Goal: Information Seeking & Learning: Learn about a topic

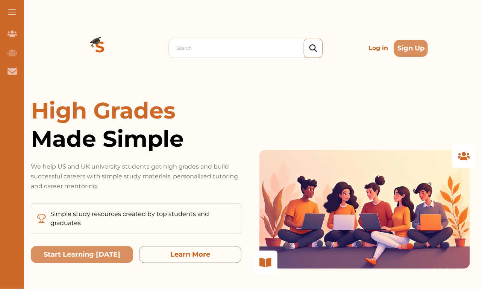
click at [380, 48] on p "Log in" at bounding box center [378, 48] width 26 height 15
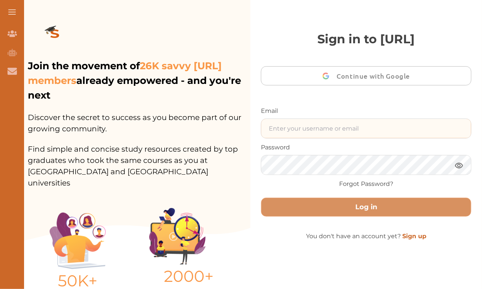
type input "[EMAIL_ADDRESS][DOMAIN_NAME]"
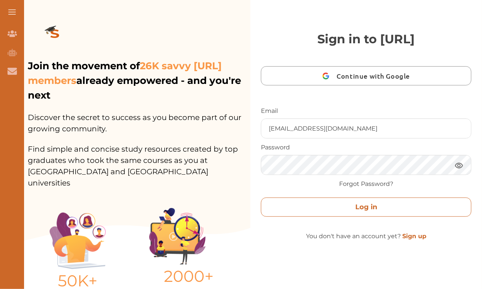
click at [311, 209] on button "Log in" at bounding box center [366, 206] width 210 height 19
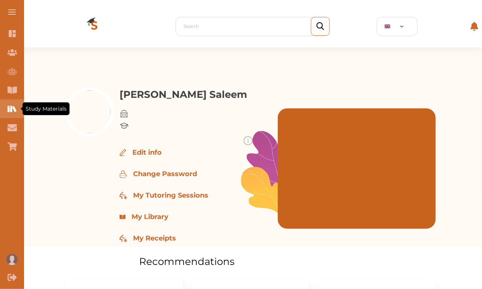
click at [8, 106] on icon "Study Materials" at bounding box center [9, 109] width 2 height 6
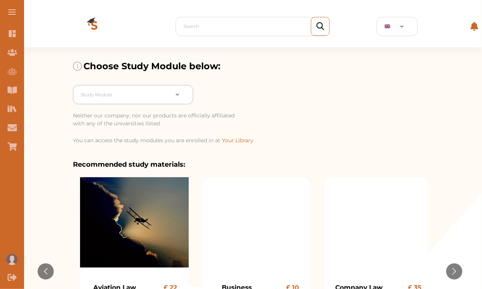
click at [133, 96] on div at bounding box center [125, 94] width 88 height 11
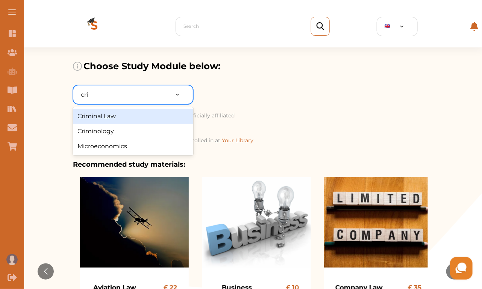
type input "cri"
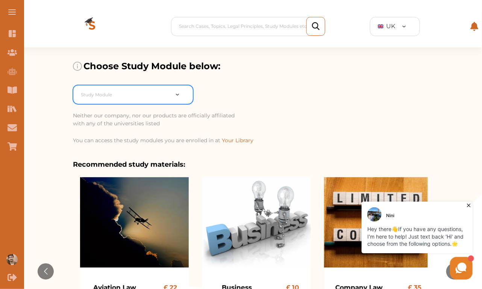
click at [112, 88] on div "Study Module" at bounding box center [124, 95] width 95 height 14
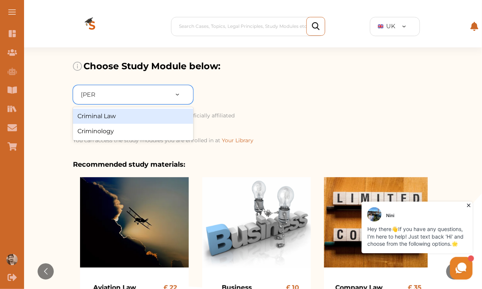
type input "[PERSON_NAME]"
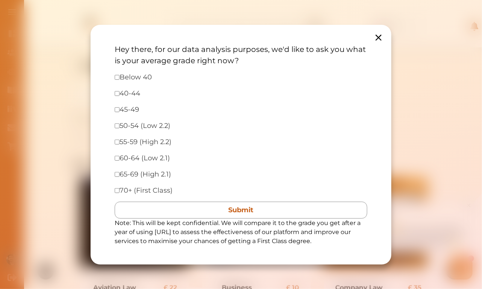
click at [381, 38] on icon at bounding box center [378, 37] width 11 height 11
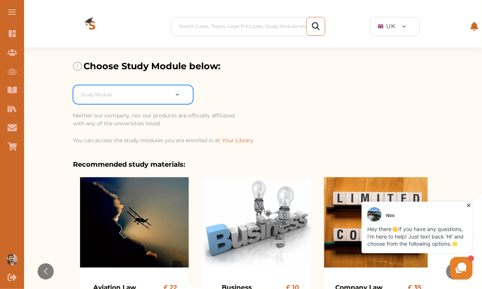
click at [147, 89] on div at bounding box center [125, 94] width 88 height 11
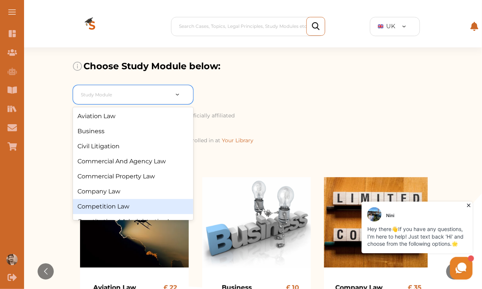
click at [109, 209] on div "Competition Law" at bounding box center [133, 206] width 120 height 15
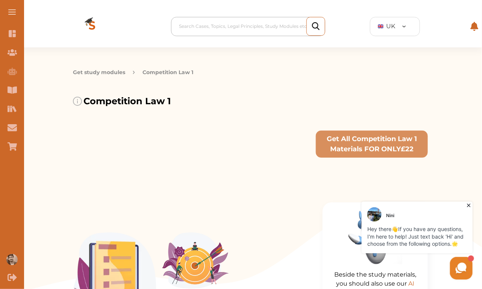
click at [245, 23] on div at bounding box center [250, 26] width 142 height 11
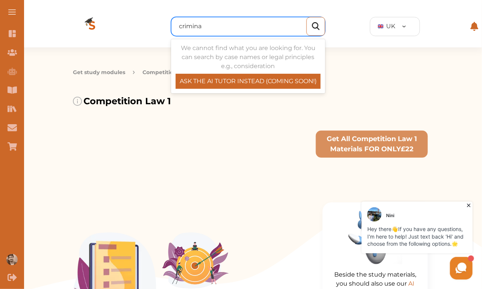
type input "criminal"
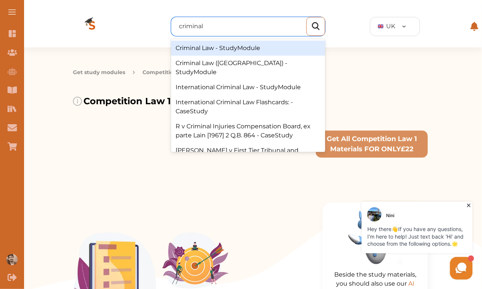
click at [222, 49] on div "Criminal Law - StudyModule" at bounding box center [248, 48] width 154 height 15
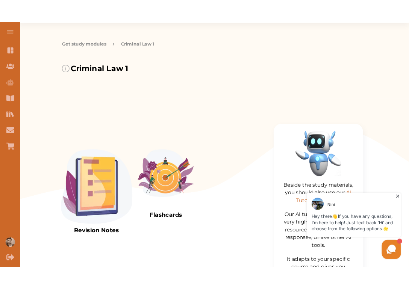
scroll to position [40, 0]
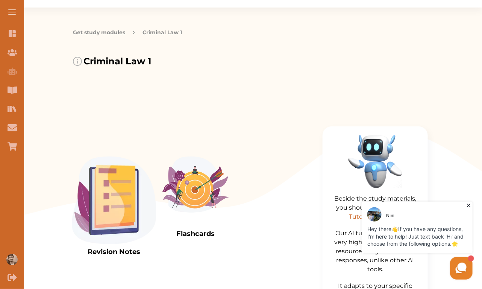
click at [123, 192] on img at bounding box center [114, 200] width 84 height 88
